Goal: Find contact information: Find contact information

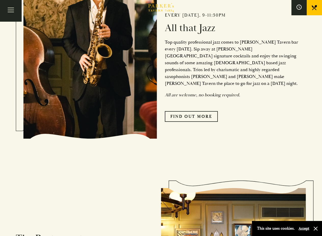
scroll to position [442, 0]
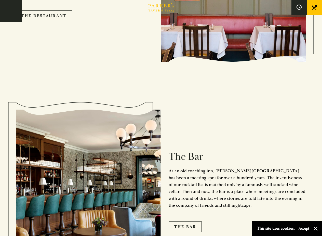
scroll to position [806, 0]
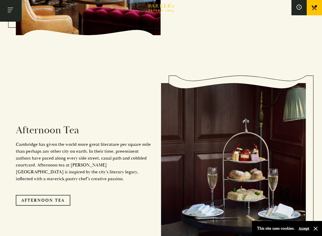
click at [10, 9] on button "Toggle navigation" at bounding box center [11, 11] width 22 height 22
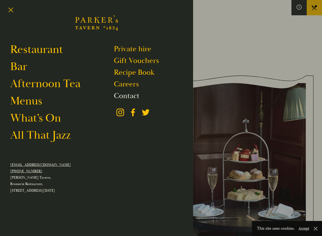
click at [134, 95] on link "Contact" at bounding box center [126, 96] width 25 height 10
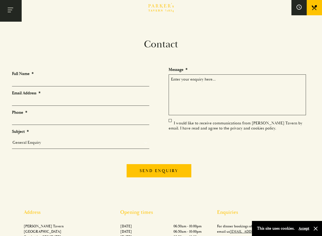
click at [14, 8] on button "Toggle navigation" at bounding box center [11, 11] width 22 height 22
